Goal: Information Seeking & Learning: Learn about a topic

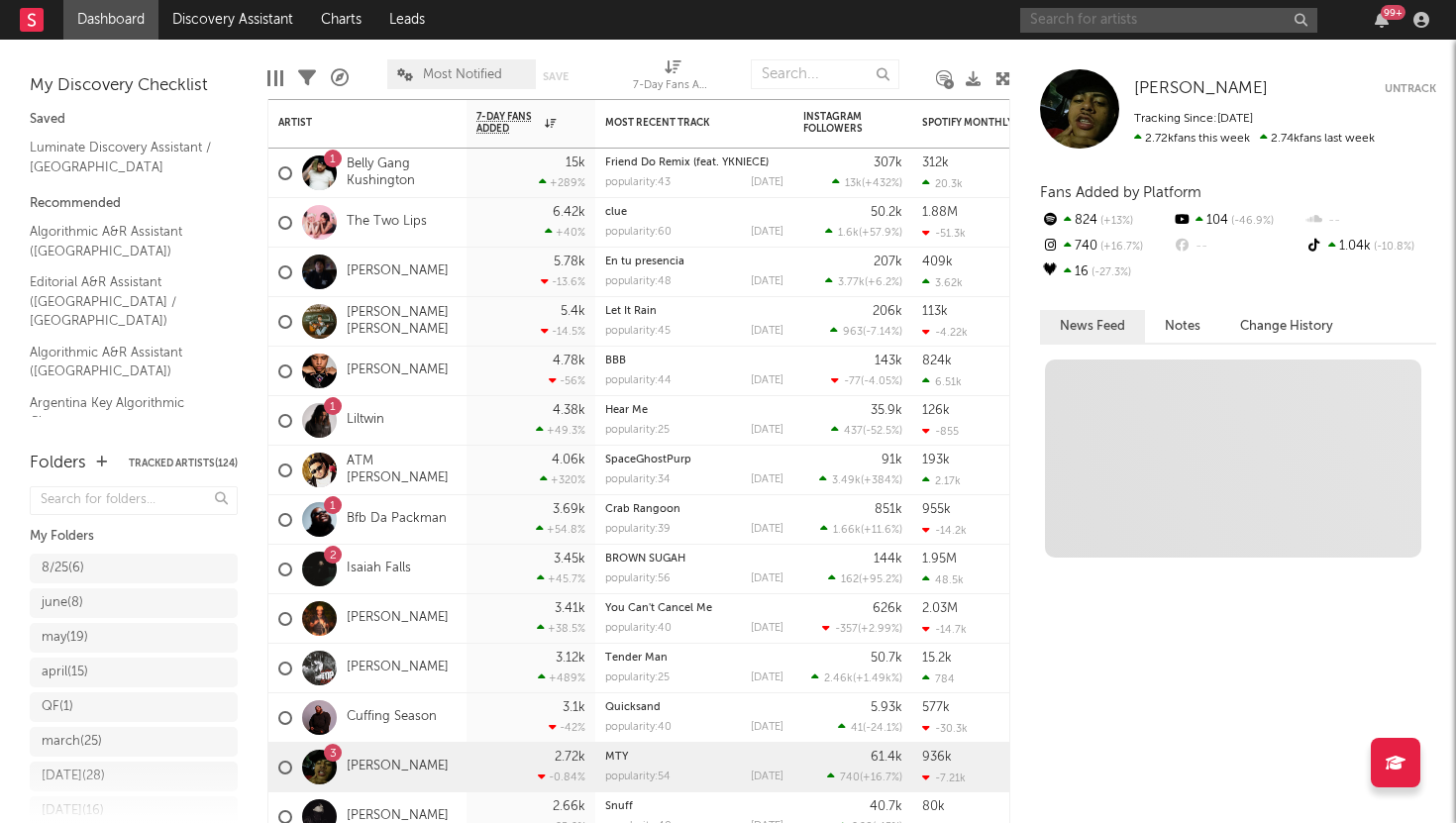
click at [1071, 23] on input "text" at bounding box center [1169, 20] width 298 height 25
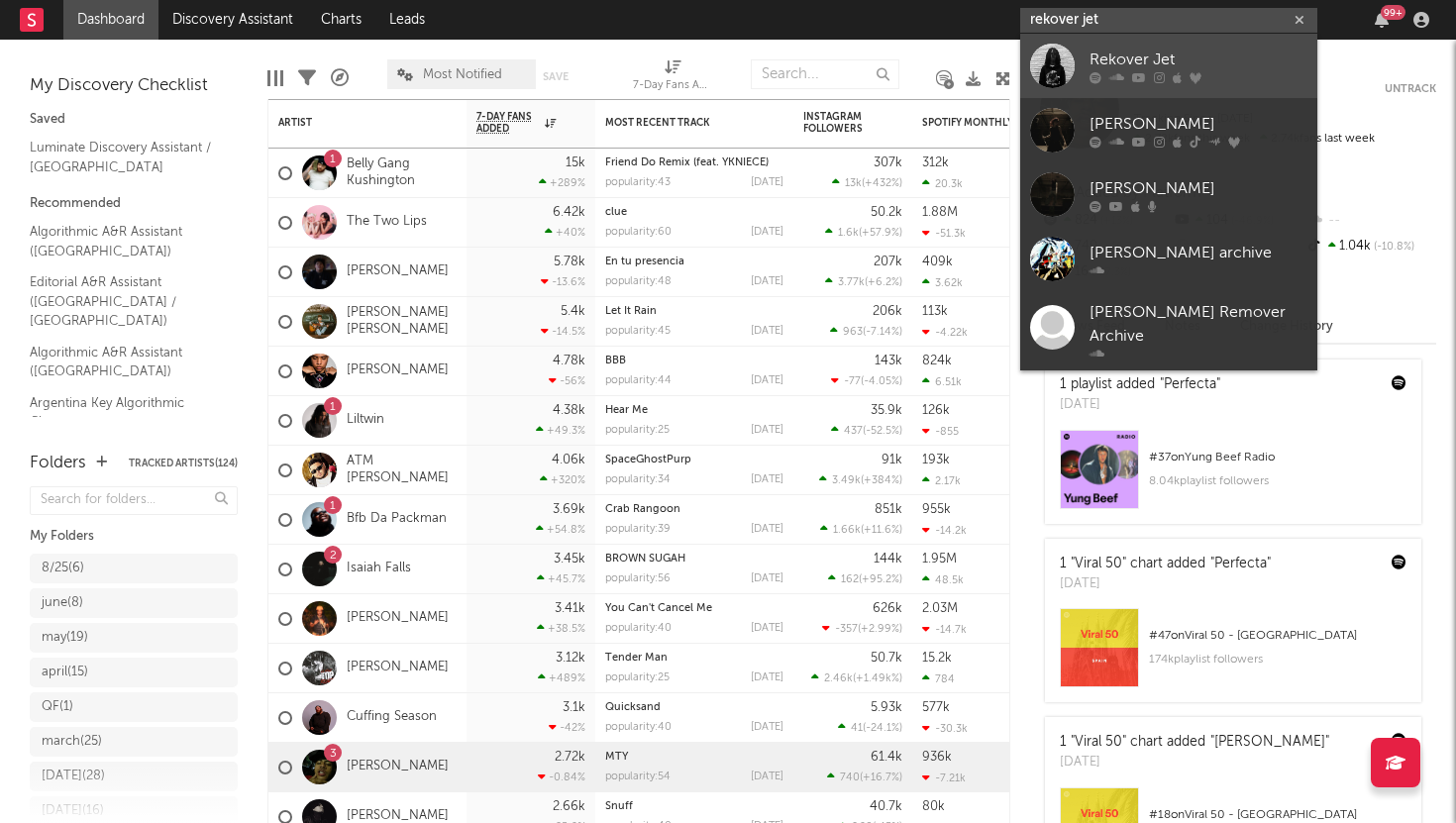
type input "rekover jet"
click at [1091, 44] on link "Rekover Jet" at bounding box center [1169, 65] width 298 height 64
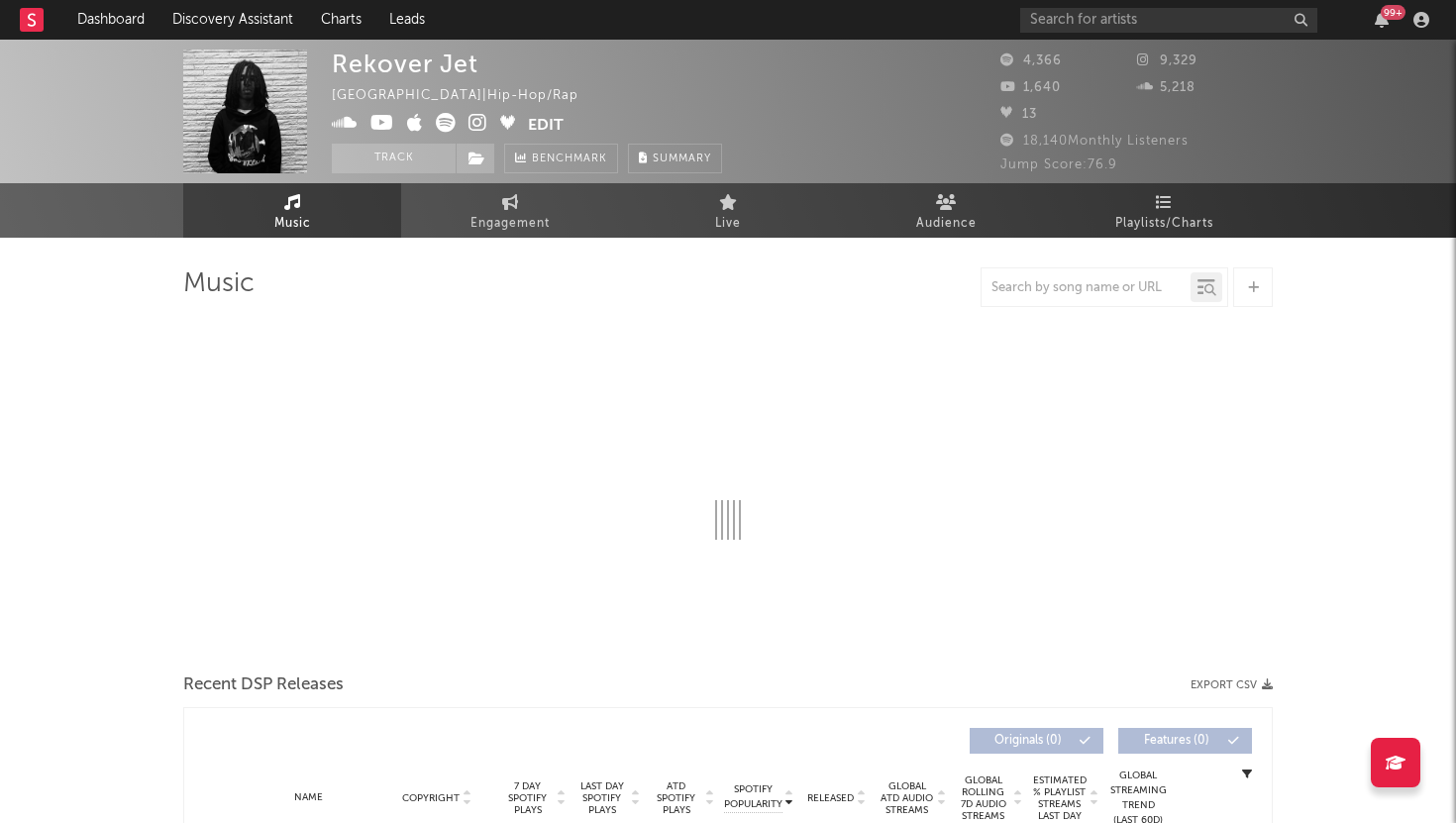
select select "1w"
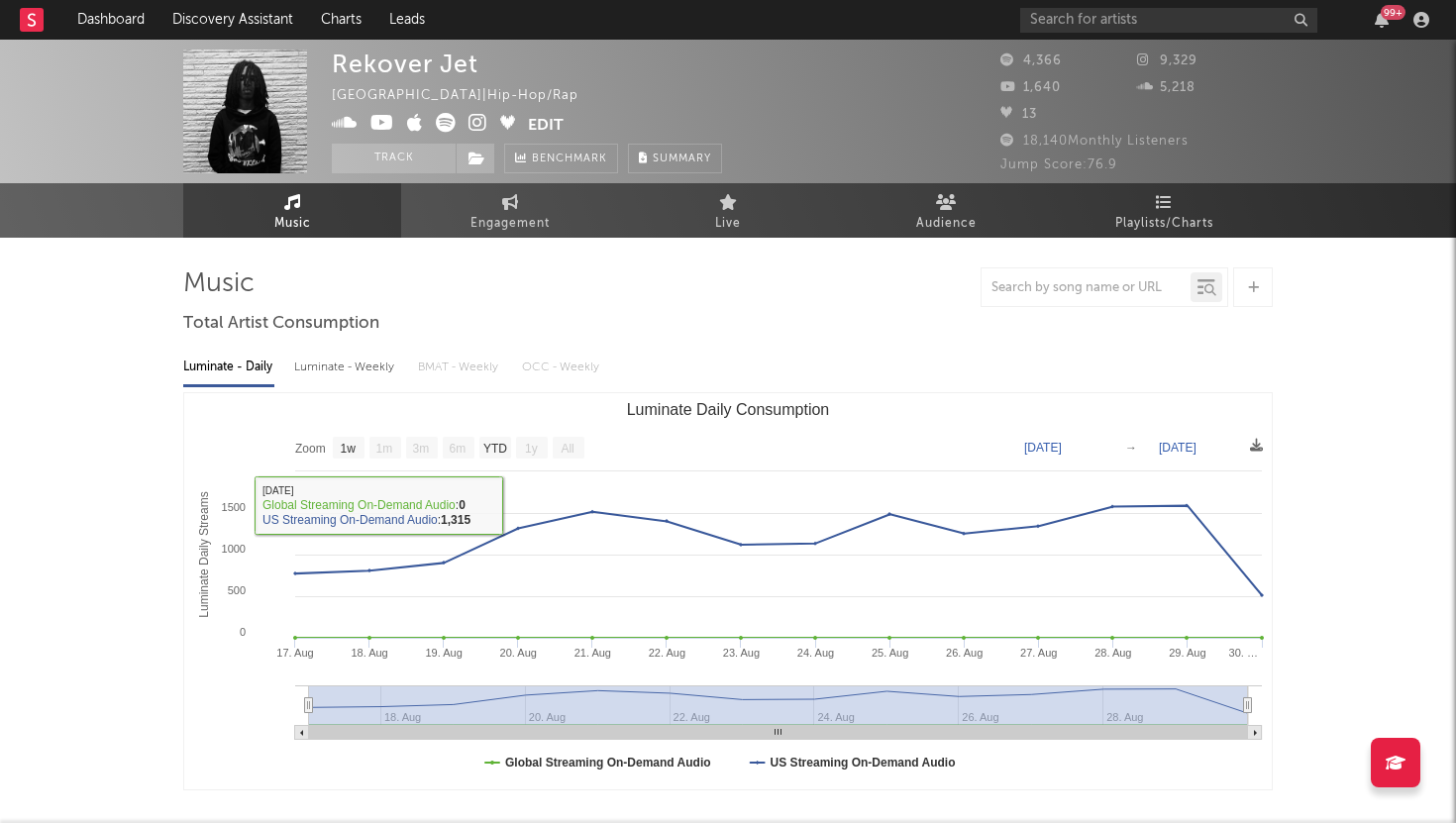
click at [368, 362] on div "Luminate - Weekly" at bounding box center [346, 368] width 104 height 34
select select "6m"
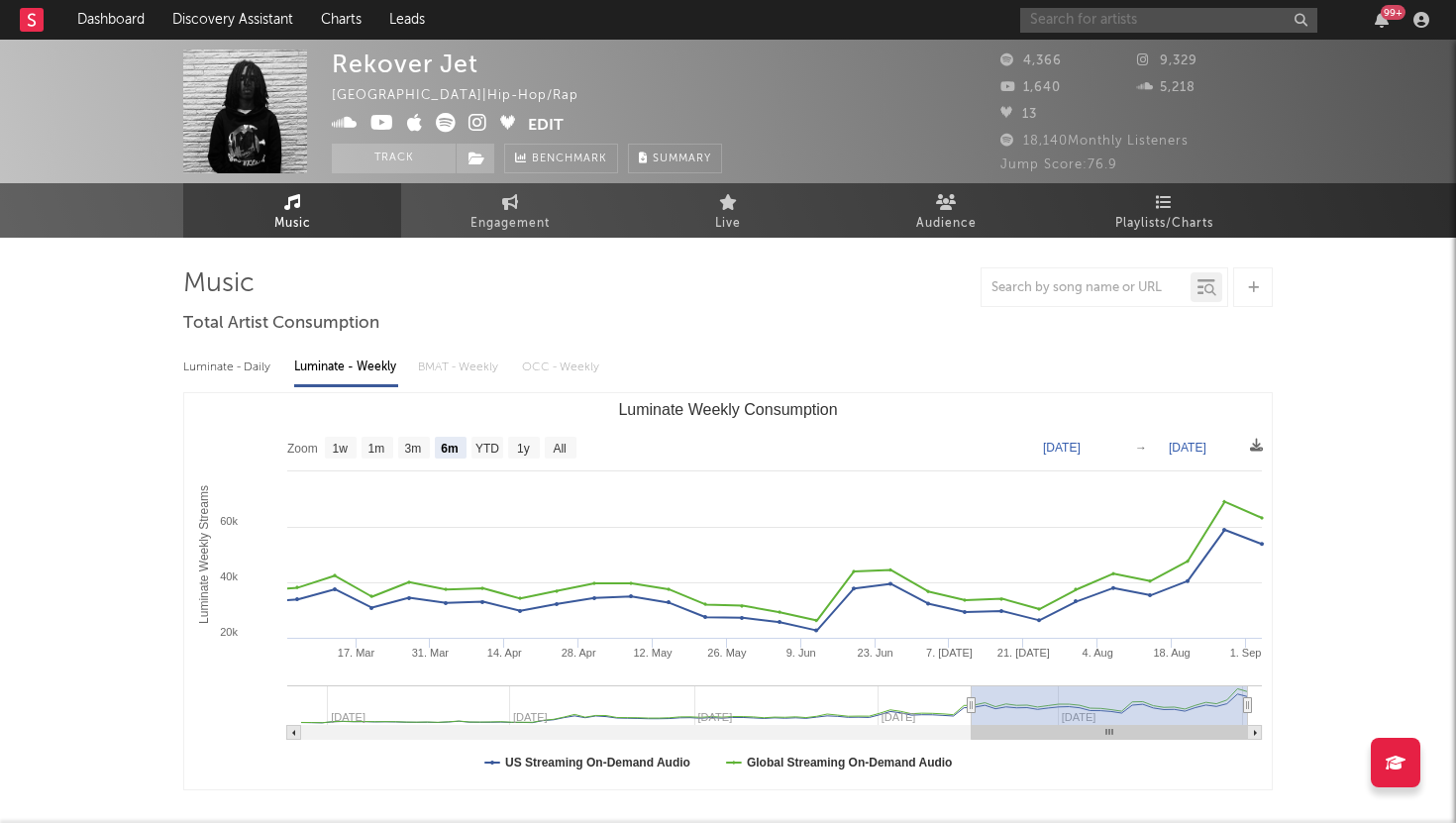
click at [1111, 26] on input "text" at bounding box center [1169, 20] width 298 height 25
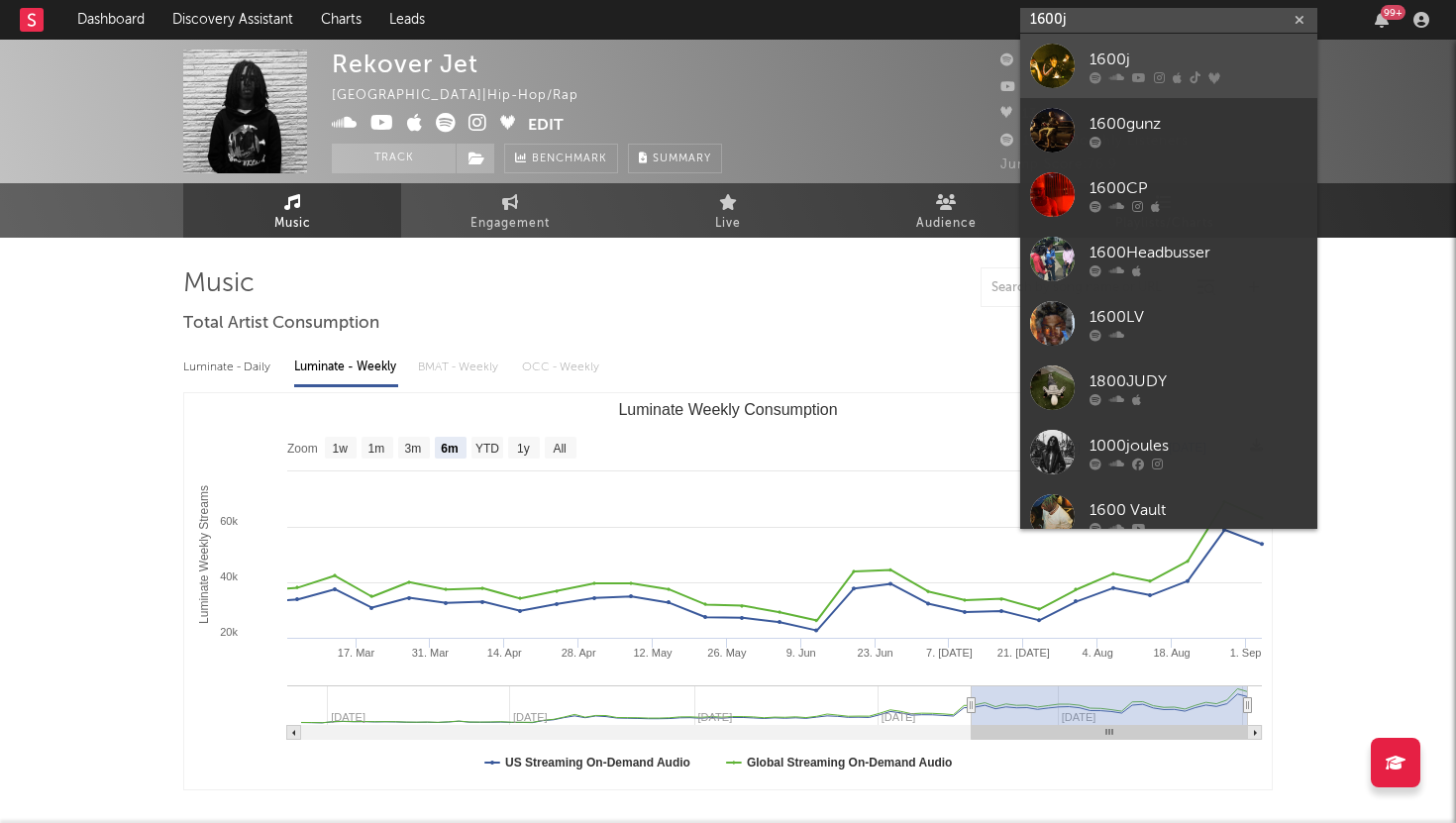
type input "1600j"
click at [1102, 59] on div "1600j" at bounding box center [1198, 59] width 218 height 24
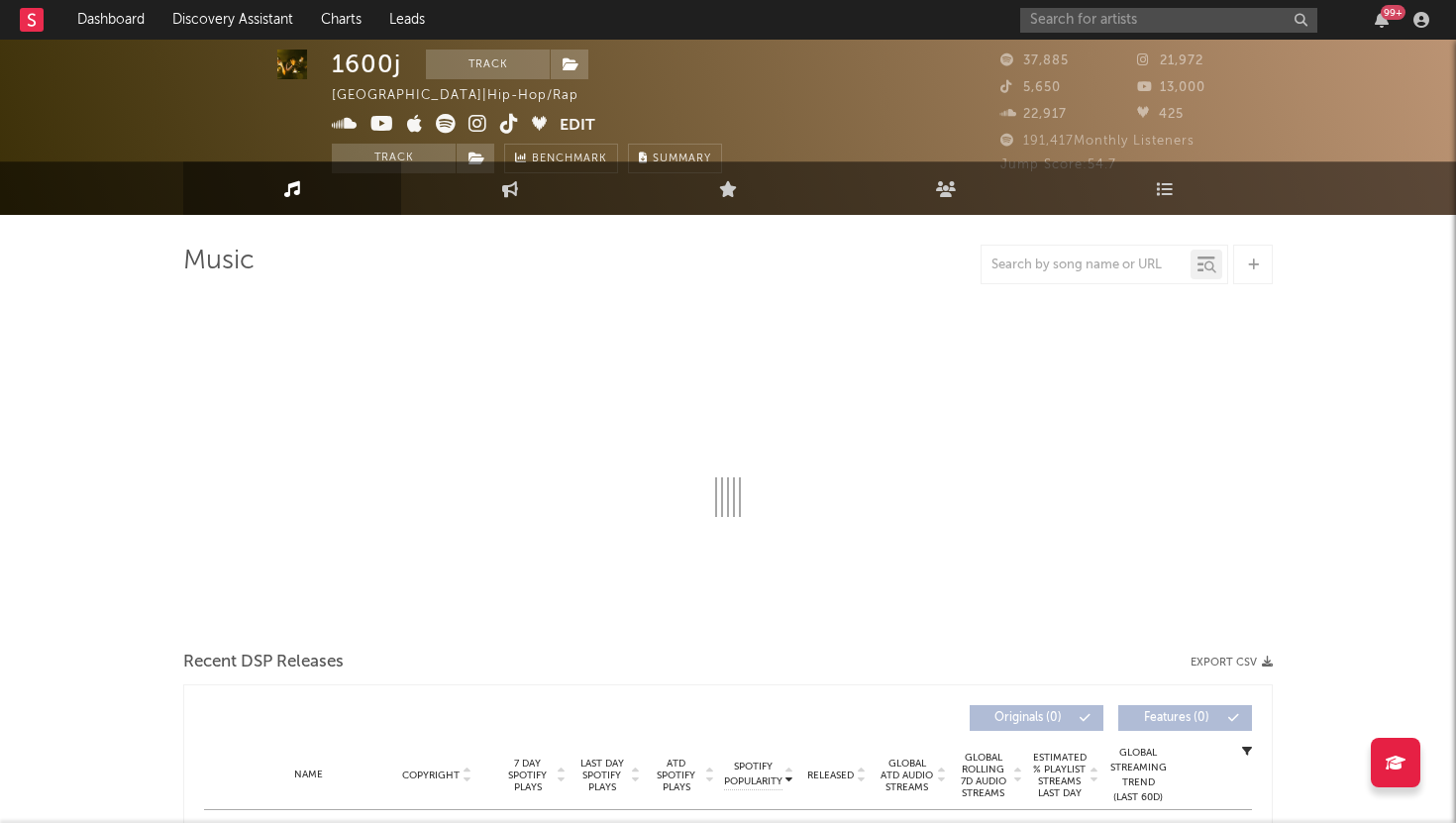
select select "6m"
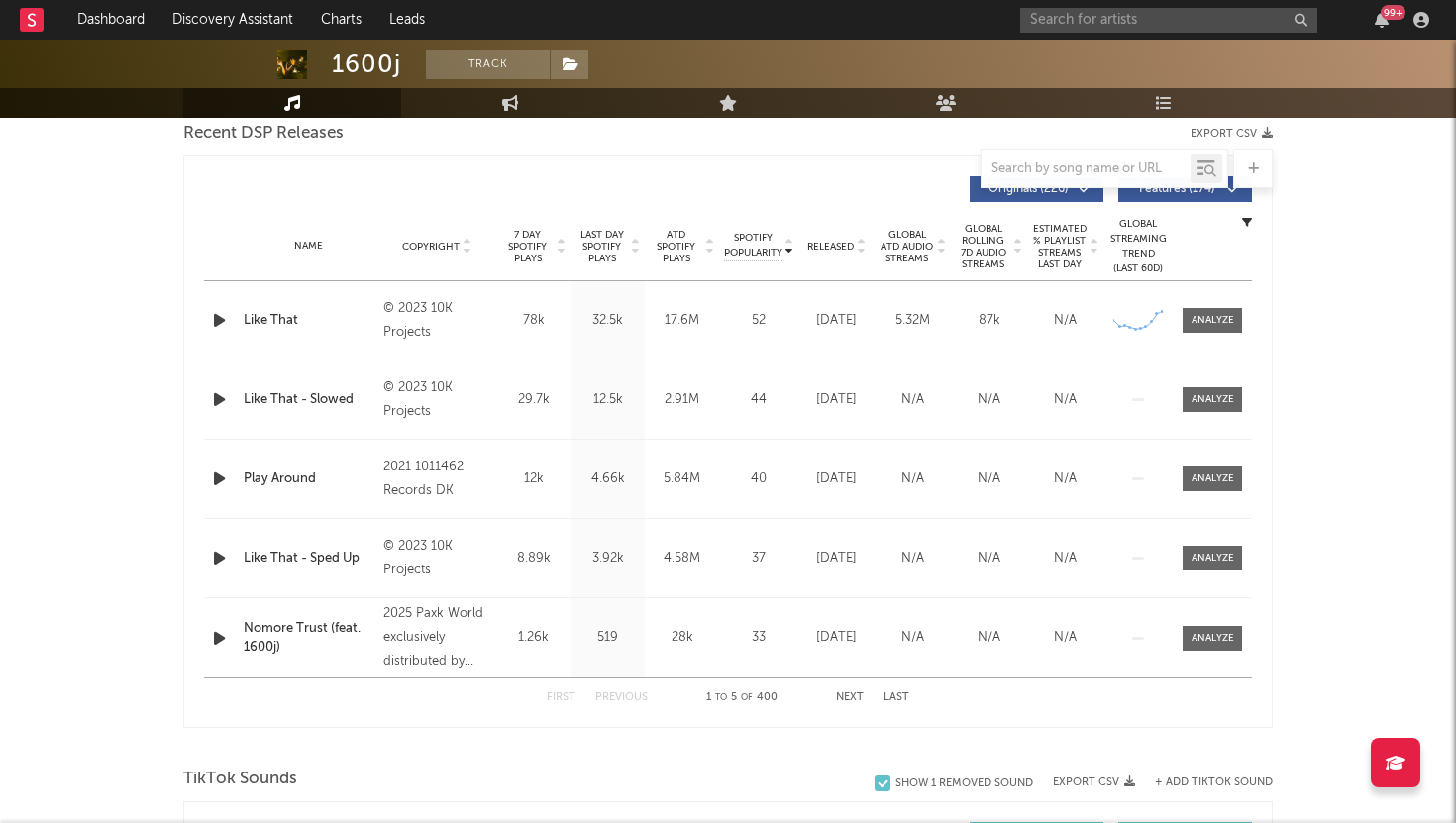
scroll to position [706, 0]
click at [821, 243] on span "Released" at bounding box center [830, 249] width 47 height 12
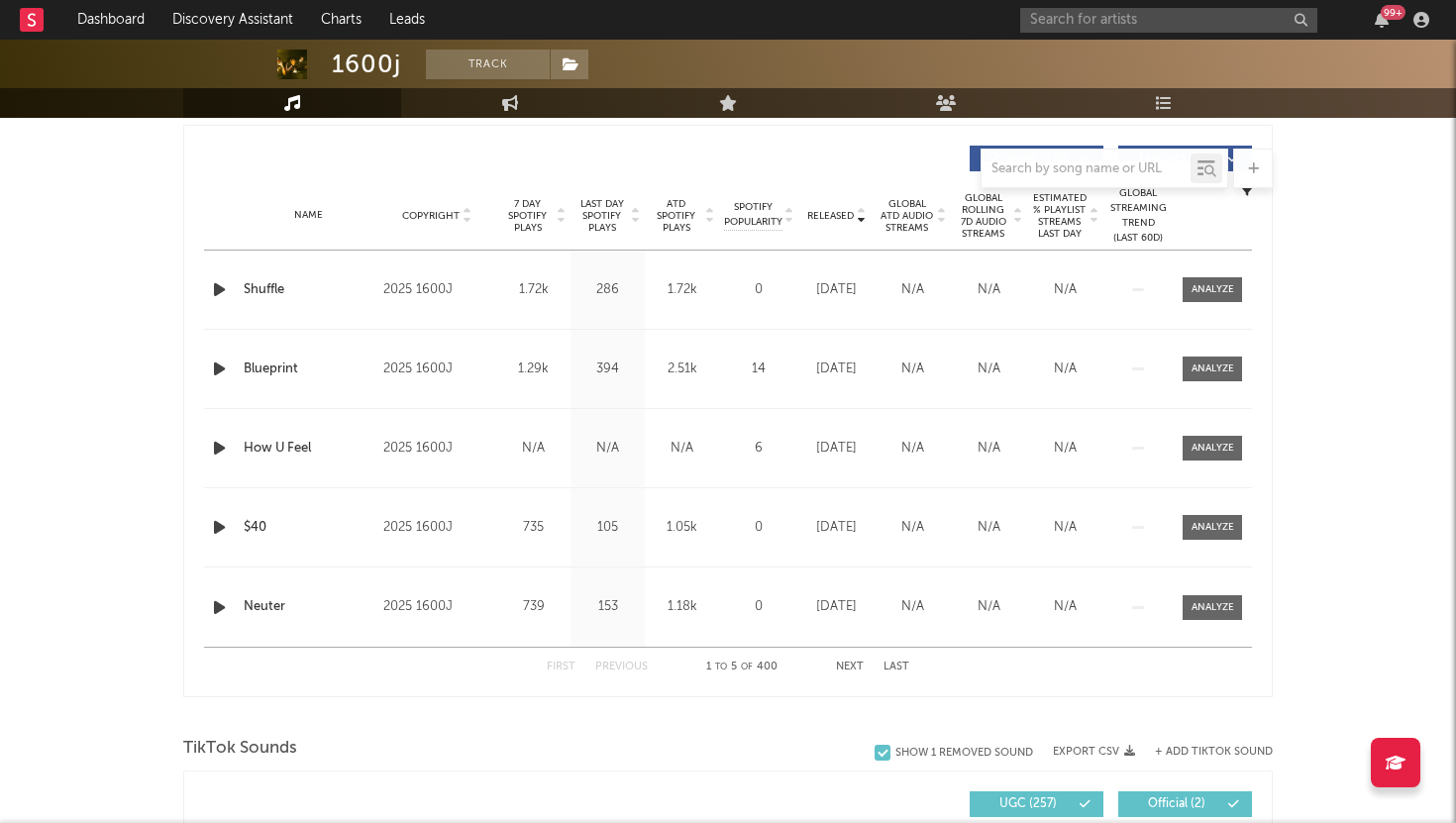
scroll to position [726, 0]
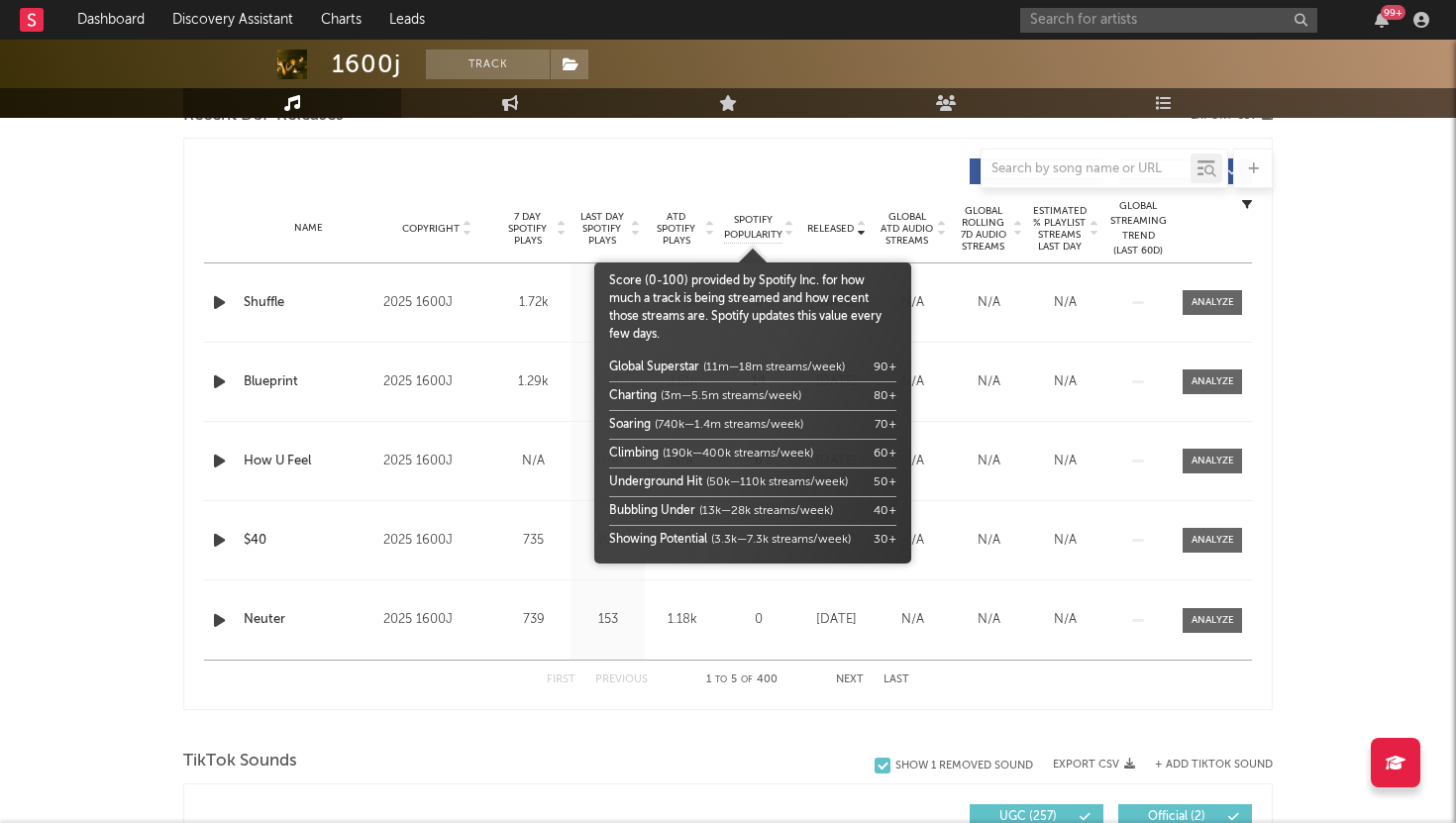
click at [748, 221] on span "Spotify Popularity" at bounding box center [753, 228] width 59 height 30
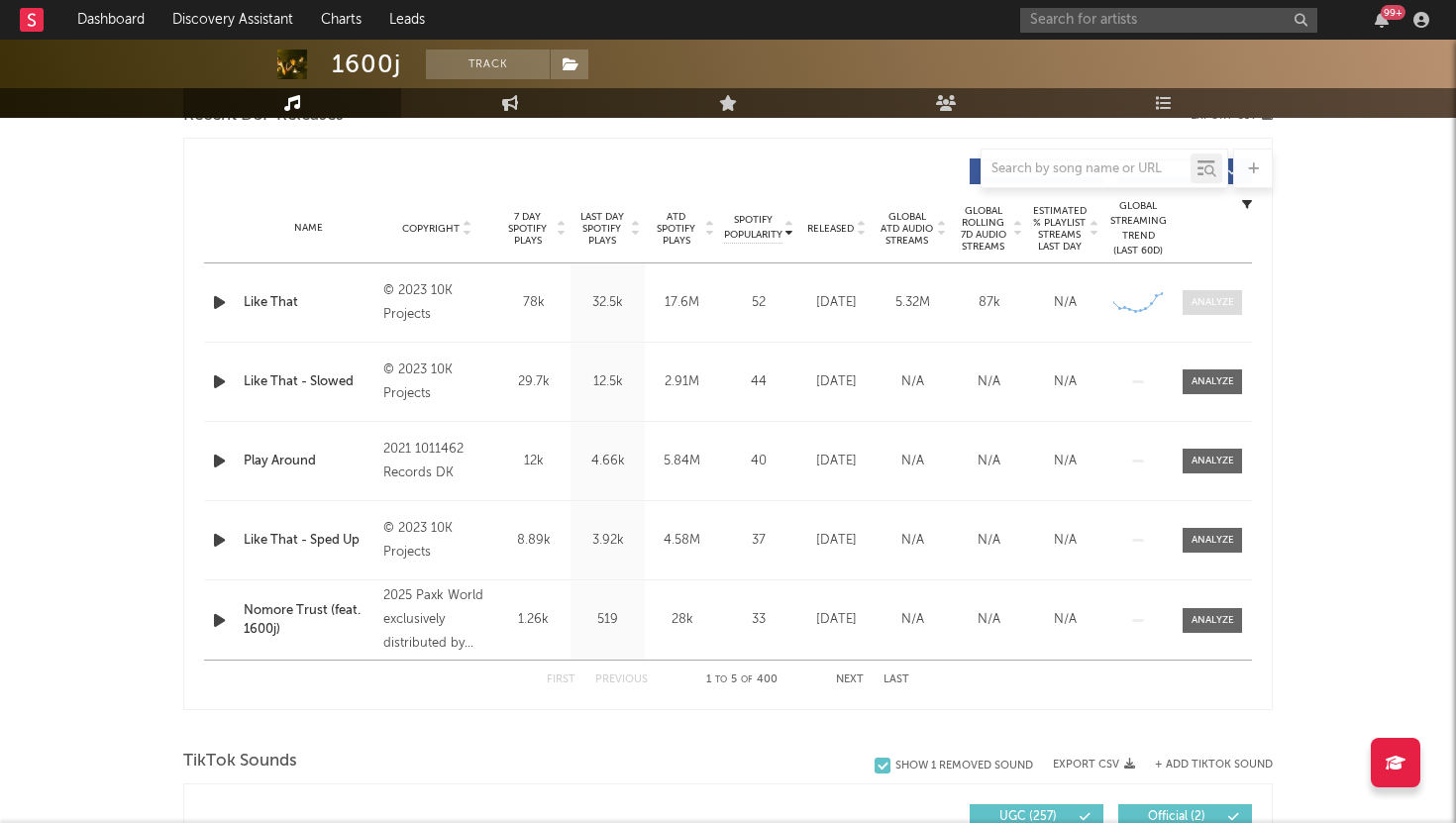
click at [1182, 291] on span at bounding box center [1212, 302] width 60 height 25
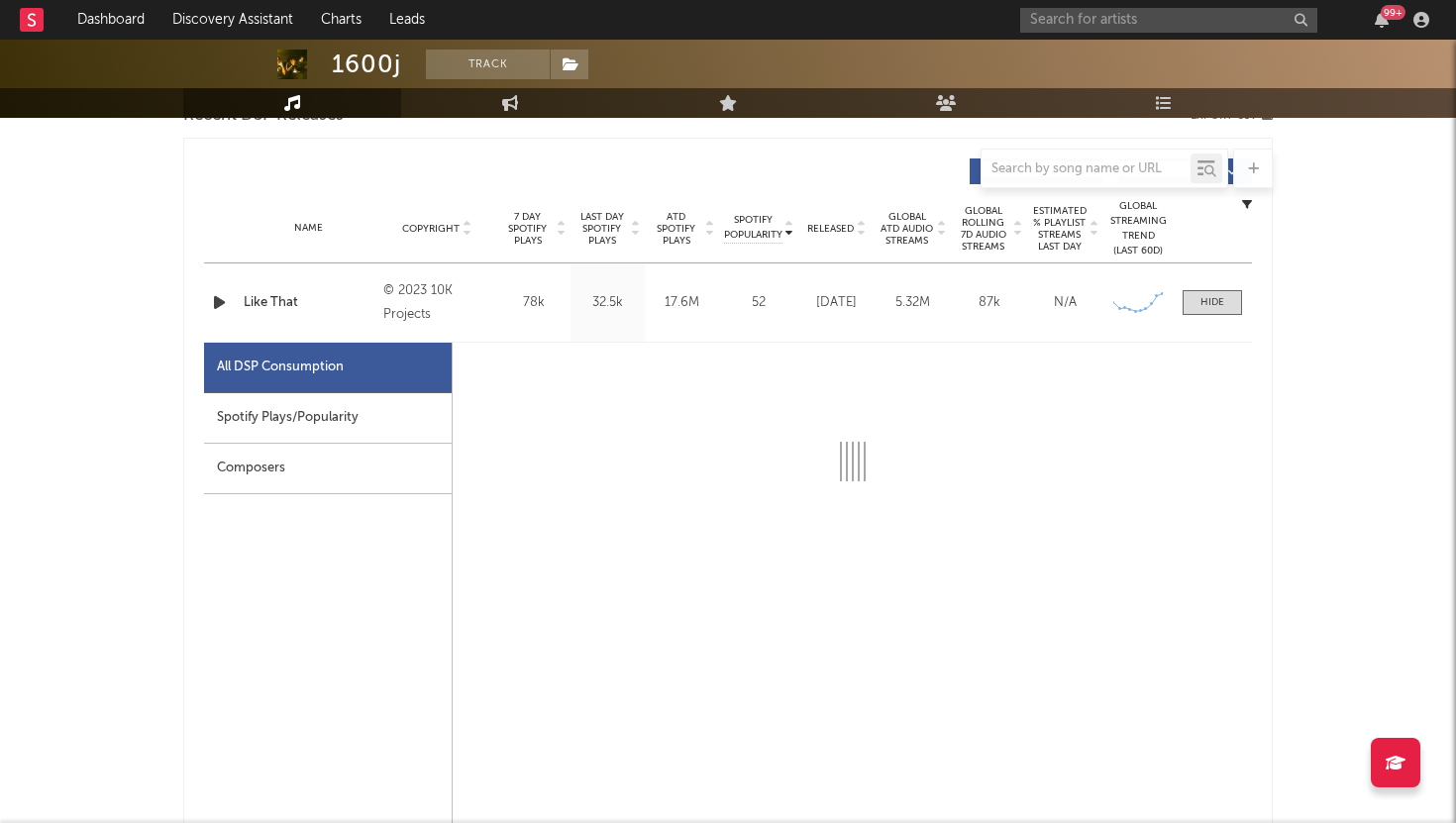
select select "6m"
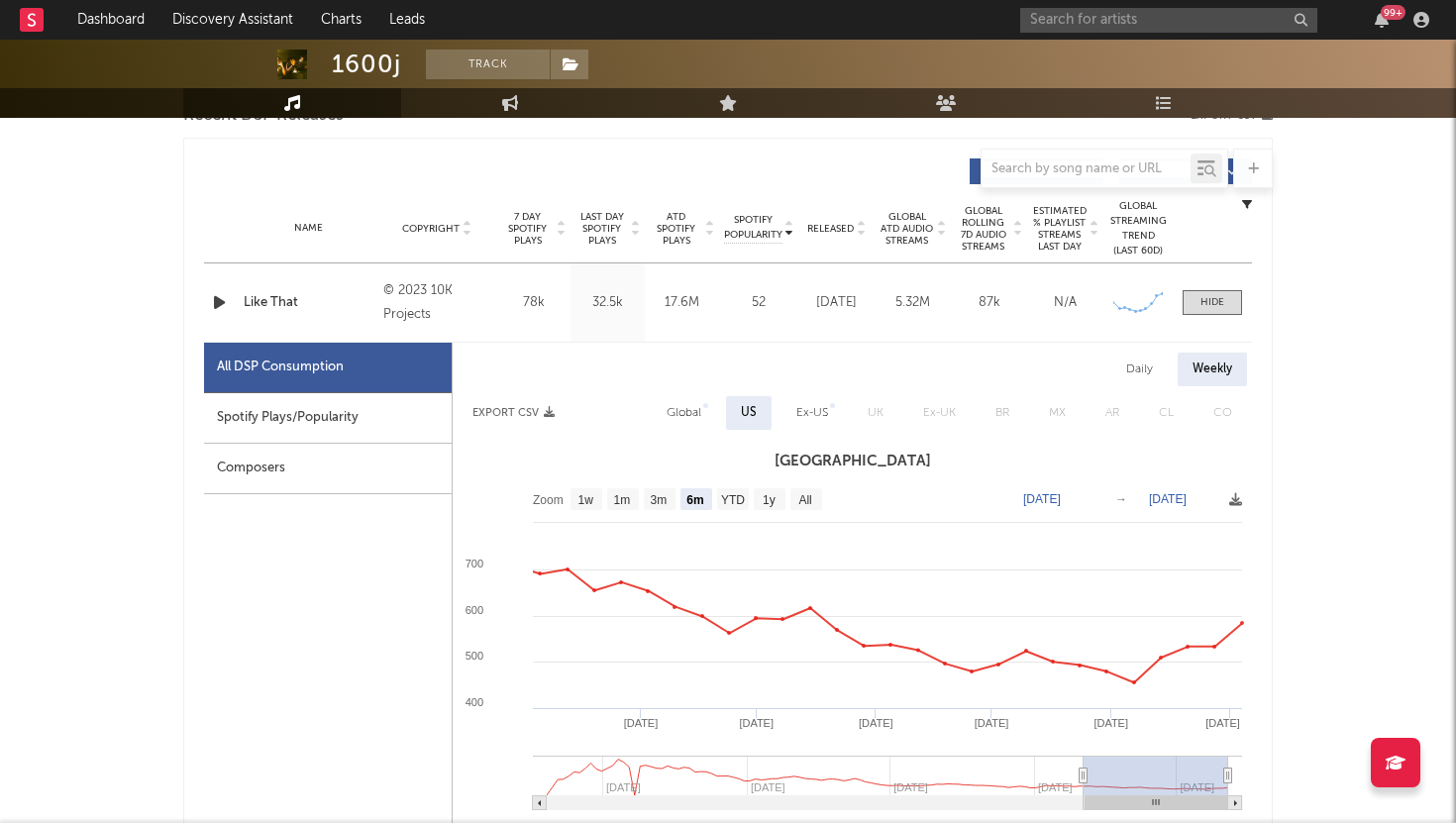
click at [218, 302] on icon "button" at bounding box center [219, 302] width 21 height 25
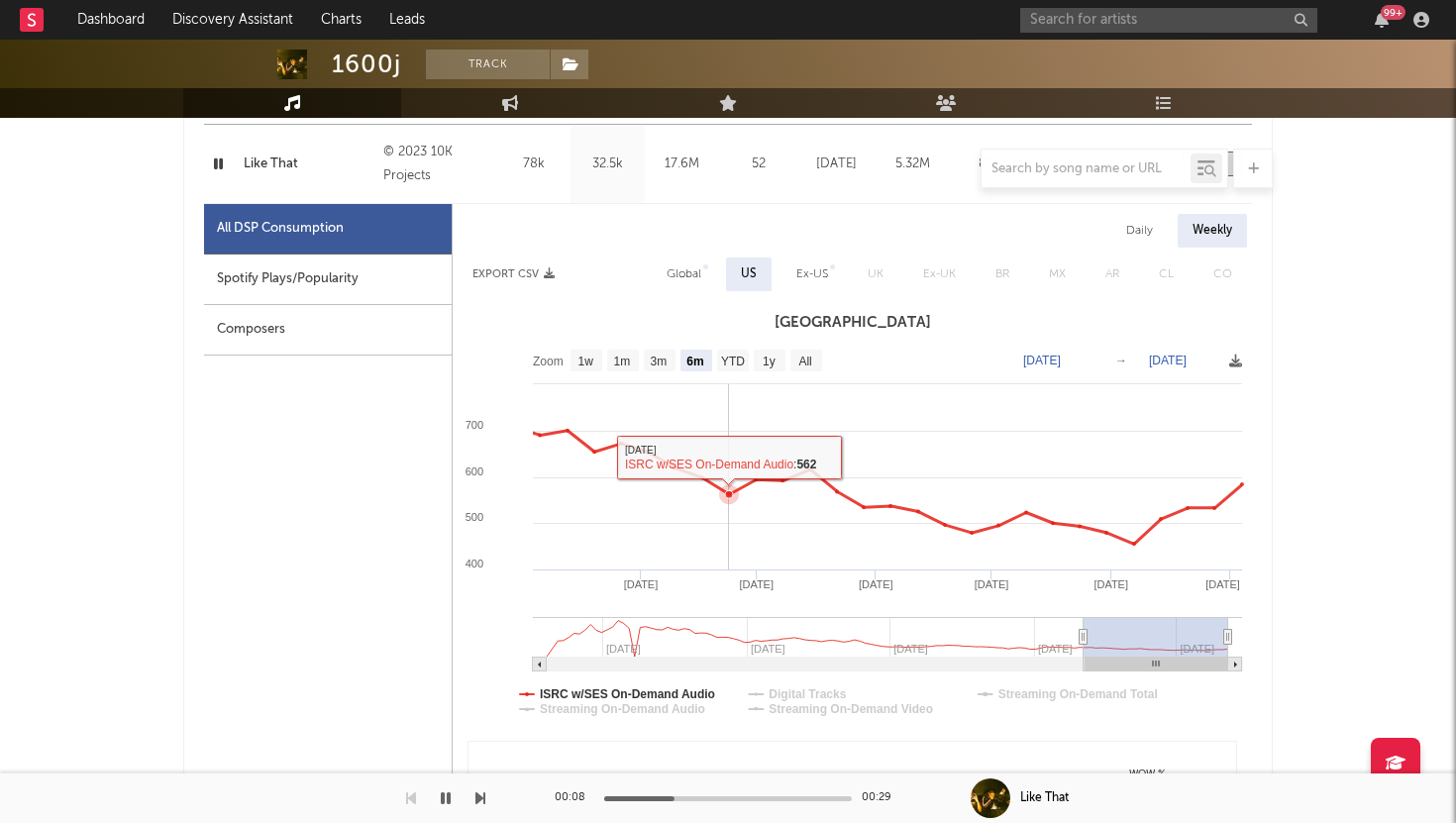
scroll to position [893, 0]
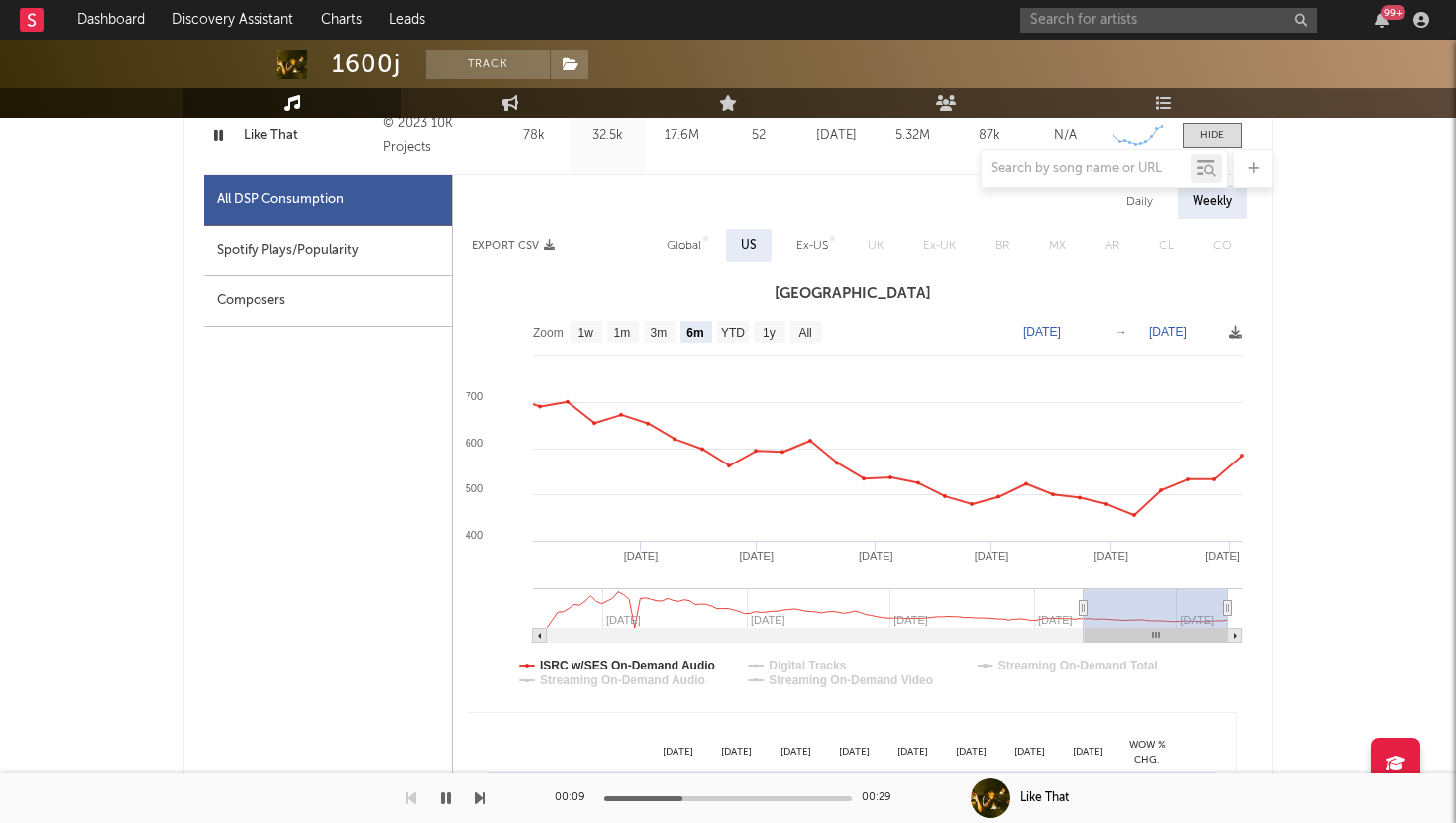
type input "[DATE]"
select select "All"
type input "[DATE]"
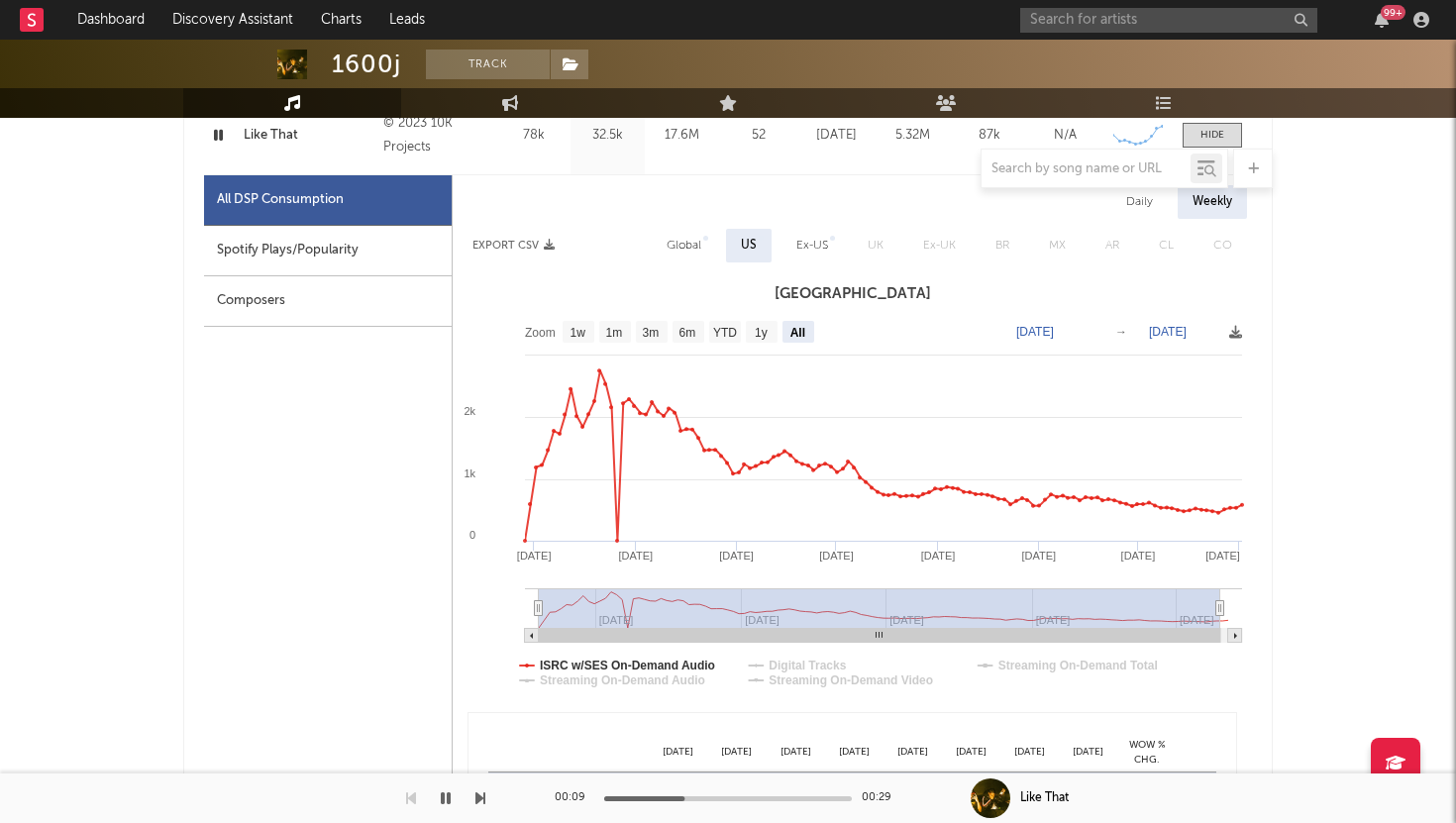
drag, startPoint x: 1084, startPoint y: 605, endPoint x: 381, endPoint y: 627, distance: 703.3
click at [381, 627] on div "All DSP Consumption Spotify Plays/Popularity Composers Daily Weekly Export CSV …" at bounding box center [728, 646] width 1048 height 941
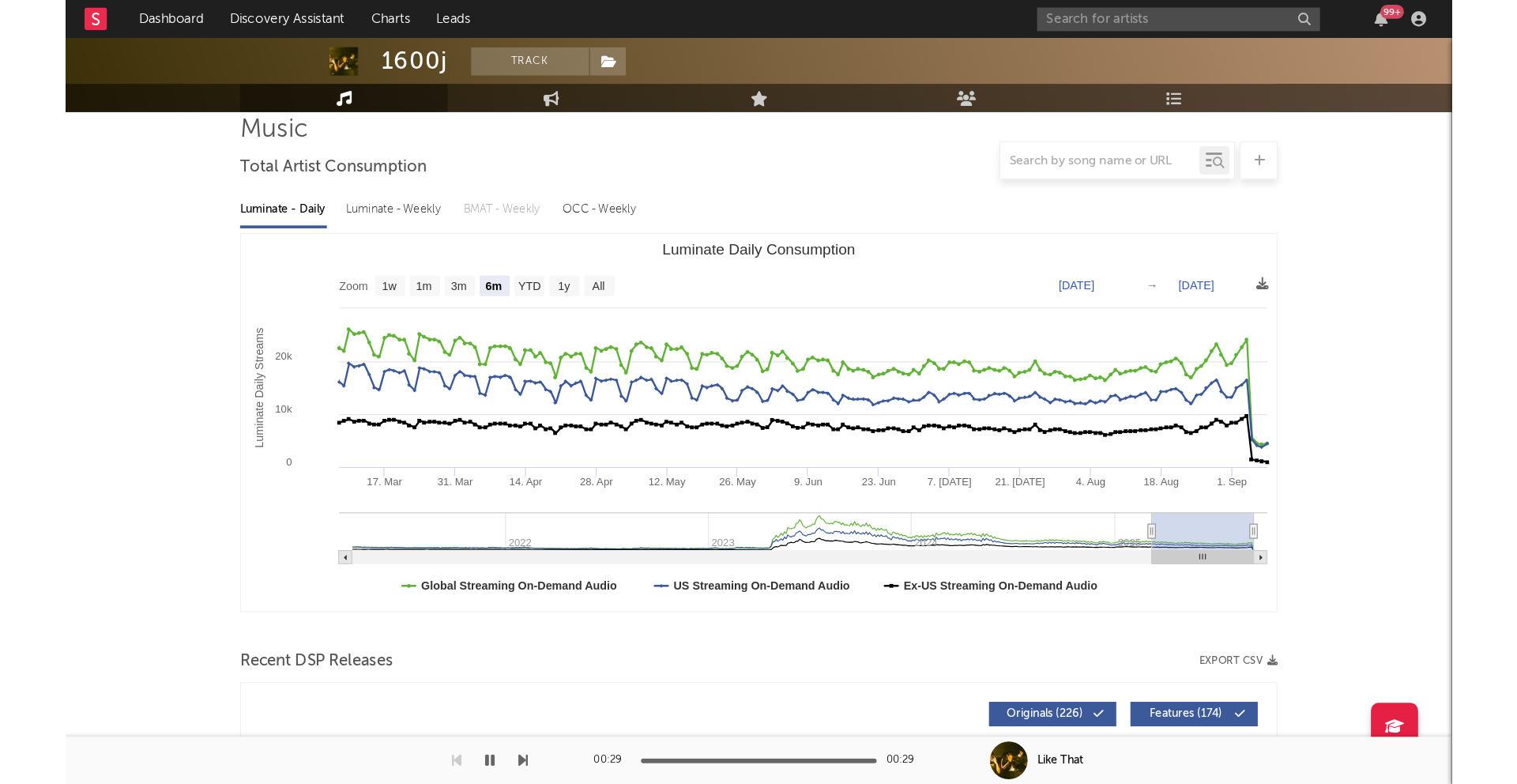
scroll to position [119, 0]
